Goal: Navigation & Orientation: Find specific page/section

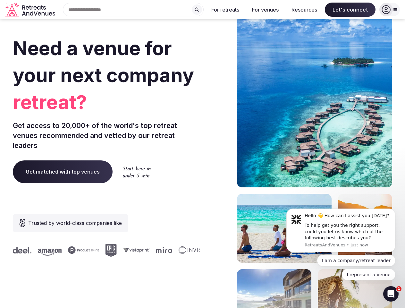
click at [202, 154] on div "Need a venue for your next company retreat? Get access to 20,000+ of the world'…" at bounding box center [203, 192] width 380 height 387
click at [133, 10] on div "Search Popular Destinations [GEOGRAPHIC_DATA], [GEOGRAPHIC_DATA] [GEOGRAPHIC_DA…" at bounding box center [131, 9] width 146 height 13
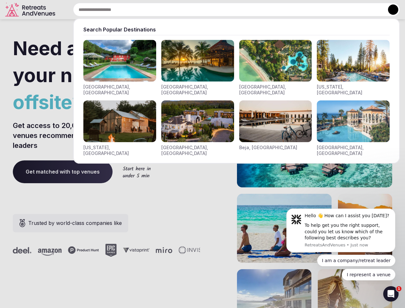
click at [197, 10] on input "text" at bounding box center [236, 9] width 327 height 13
click at [226, 10] on input "text" at bounding box center [236, 9] width 327 height 13
click at [265, 10] on input "text" at bounding box center [236, 9] width 327 height 13
click at [305, 10] on input "text" at bounding box center [236, 9] width 327 height 13
click at [350, 10] on input "text" at bounding box center [236, 9] width 327 height 13
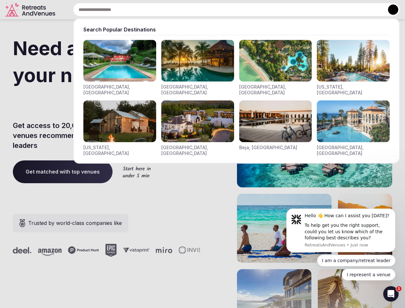
click at [390, 10] on button at bounding box center [393, 9] width 10 height 10
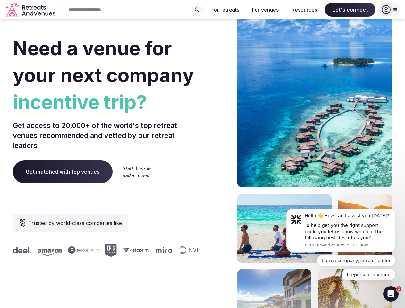
click at [341, 230] on div "To help get you the right support, could you let us know which of the following…" at bounding box center [348, 231] width 86 height 19
click at [397, 211] on section "Need a venue for your next company incentive trip? Get access to 20,000+ of the…" at bounding box center [202, 192] width 405 height 387
